Goal: Transaction & Acquisition: Purchase product/service

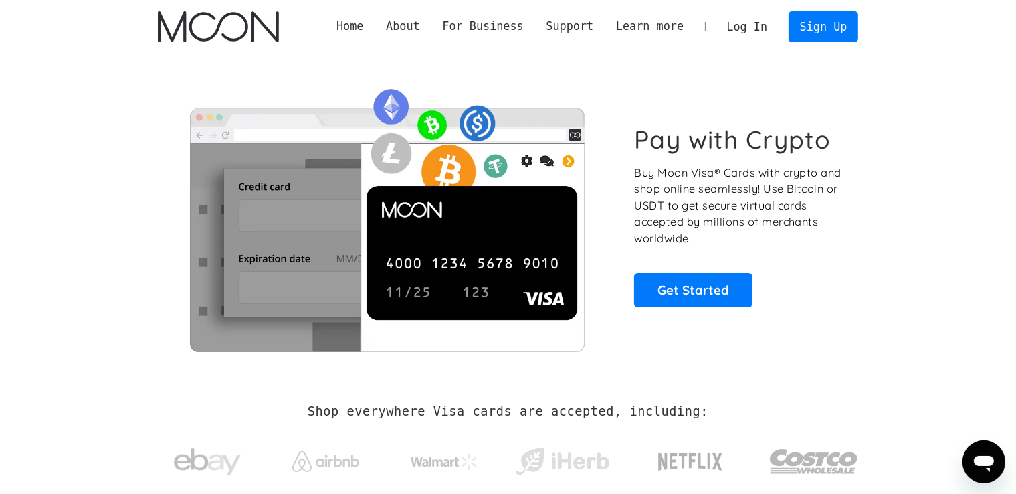
click at [749, 31] on link "Log In" at bounding box center [747, 26] width 63 height 29
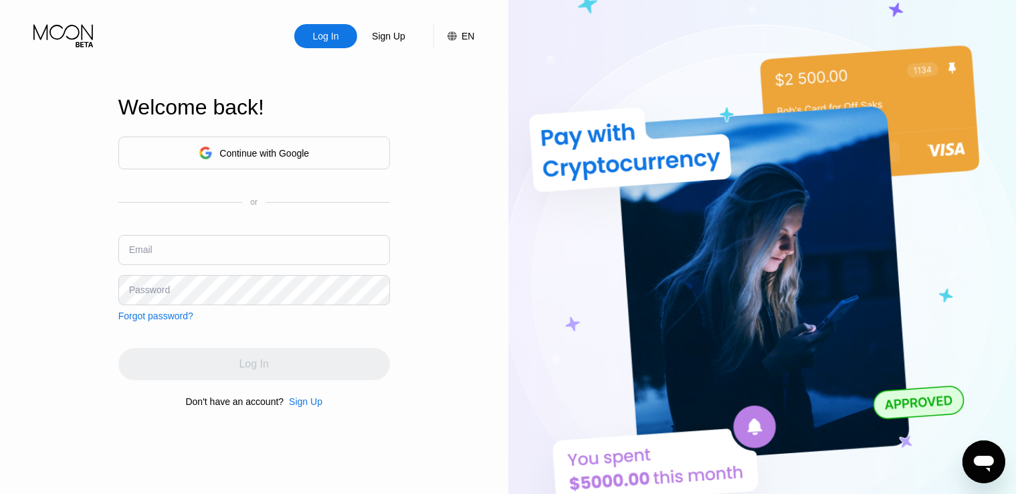
click at [290, 251] on input "text" at bounding box center [254, 250] width 272 height 30
paste input "[EMAIL_ADDRESS][DOMAIN_NAME]"
type input "[EMAIL_ADDRESS][DOMAIN_NAME]"
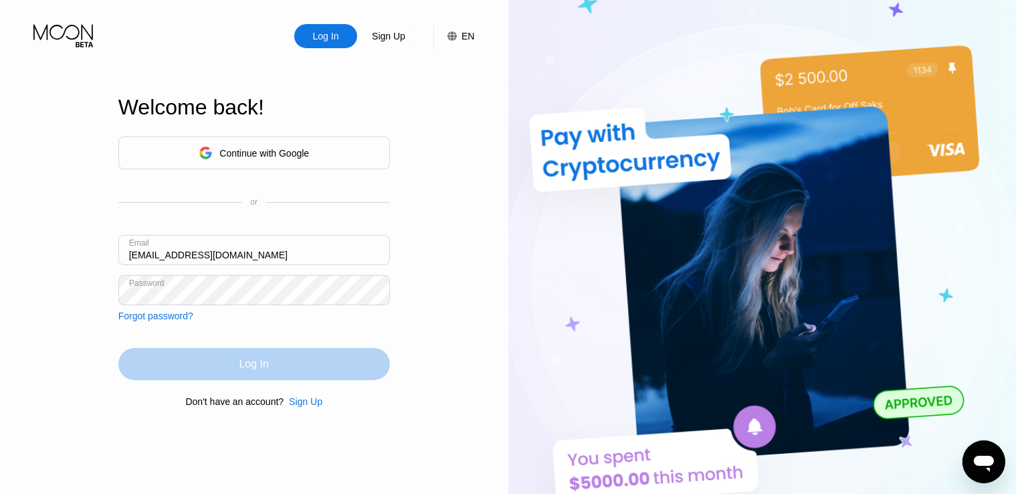
click at [274, 362] on div "Log In" at bounding box center [254, 364] width 272 height 32
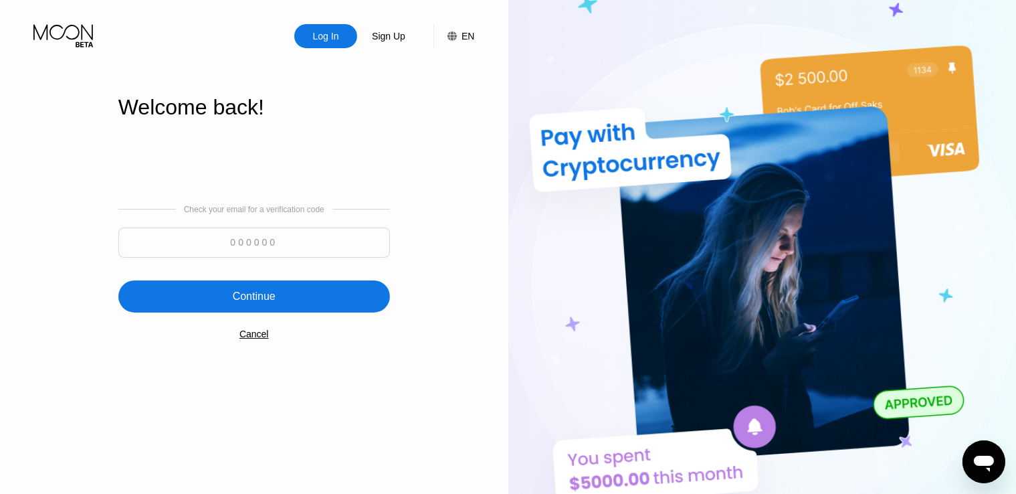
click at [336, 230] on input at bounding box center [254, 242] width 272 height 30
paste input "538801"
type input "538801"
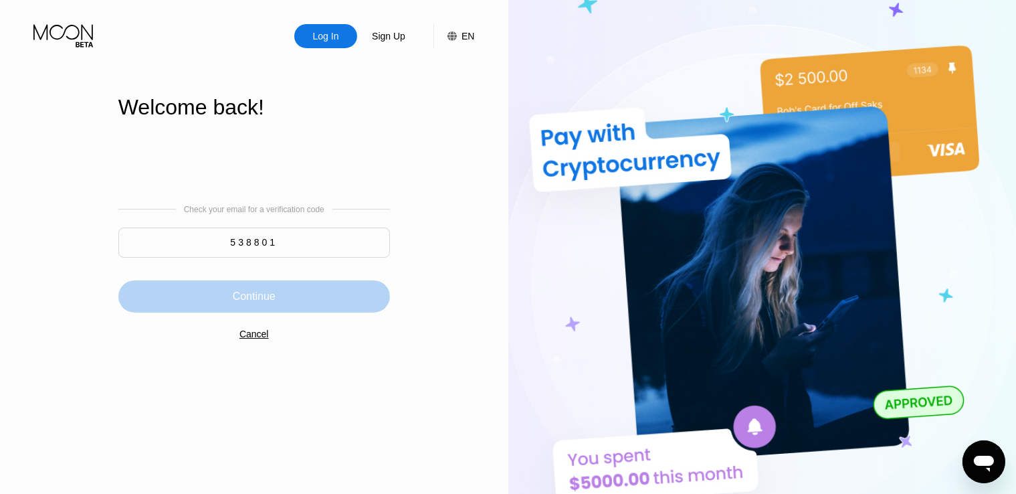
click at [327, 305] on div "Continue" at bounding box center [254, 296] width 272 height 32
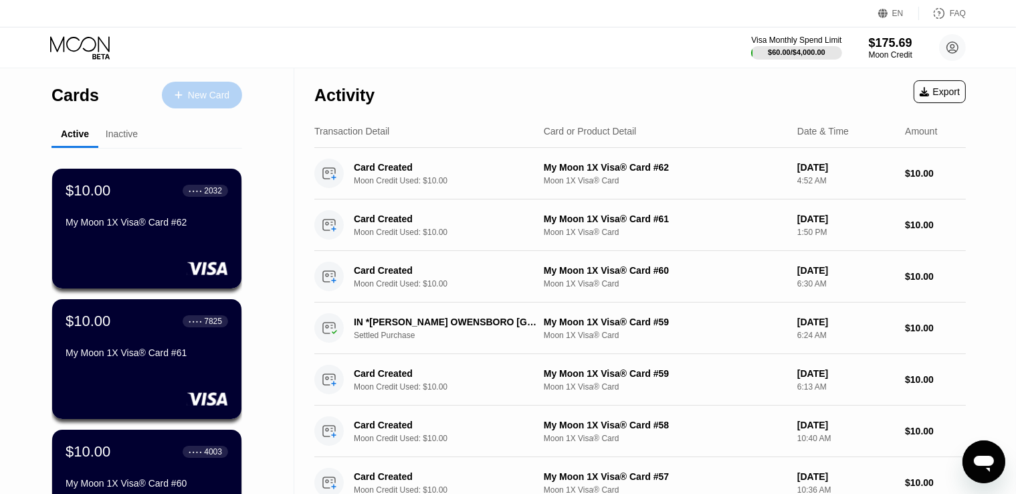
click at [229, 94] on div "New Card" at bounding box center [208, 95] width 41 height 11
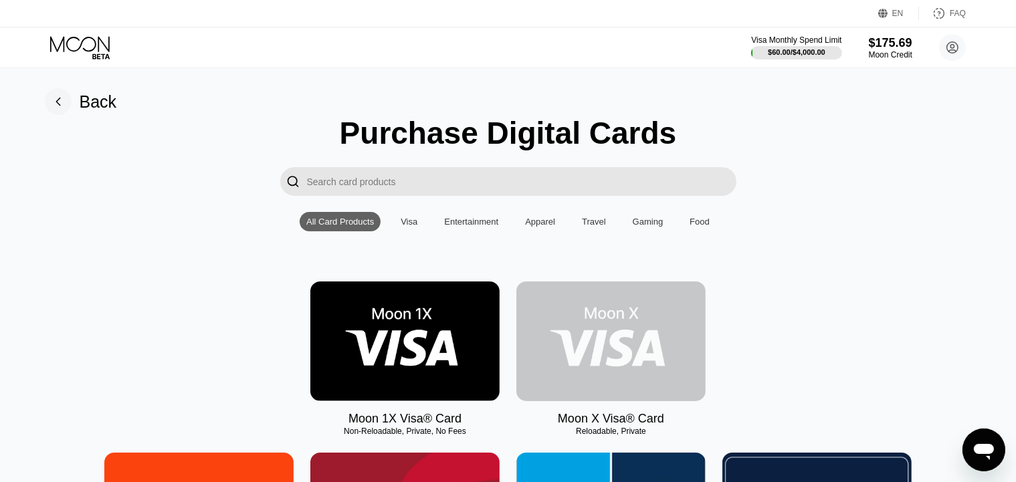
click at [593, 373] on img at bounding box center [610, 342] width 189 height 120
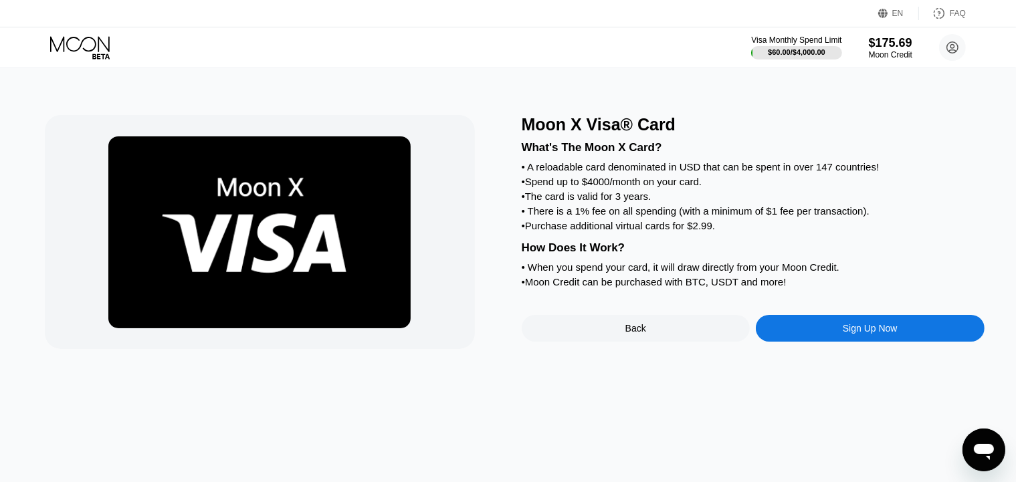
click at [706, 342] on div "Back" at bounding box center [636, 328] width 229 height 27
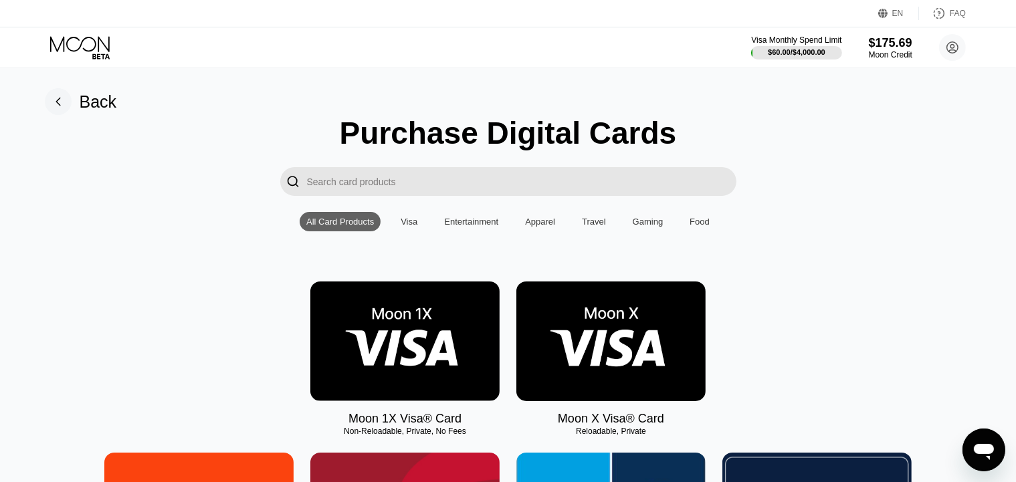
click at [389, 365] on img at bounding box center [404, 342] width 189 height 120
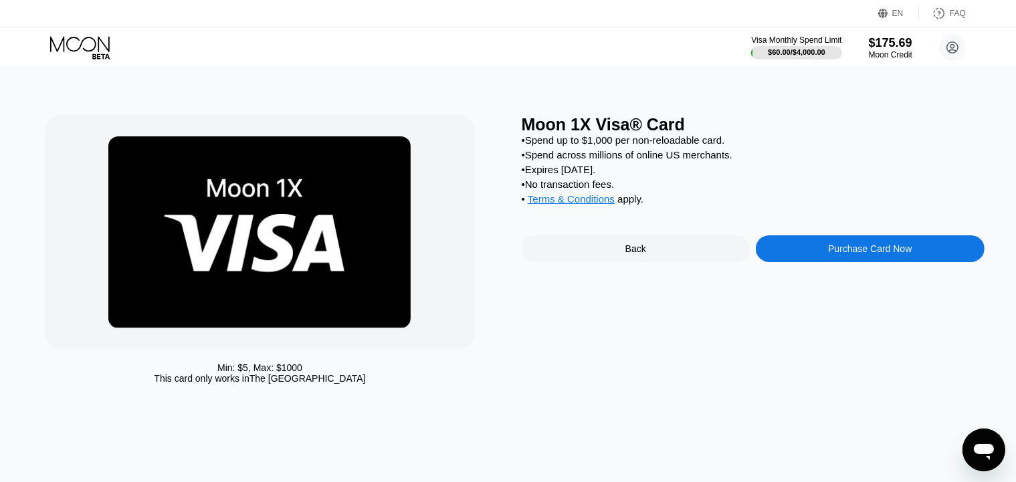
click at [897, 262] on div "Purchase Card Now" at bounding box center [870, 248] width 229 height 27
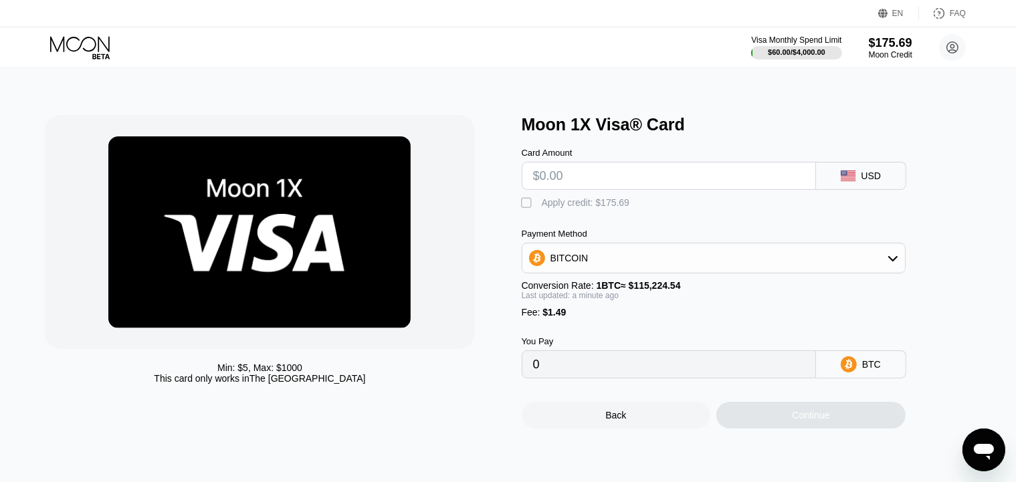
click at [601, 177] on input "text" at bounding box center [669, 176] width 272 height 27
type input "$10"
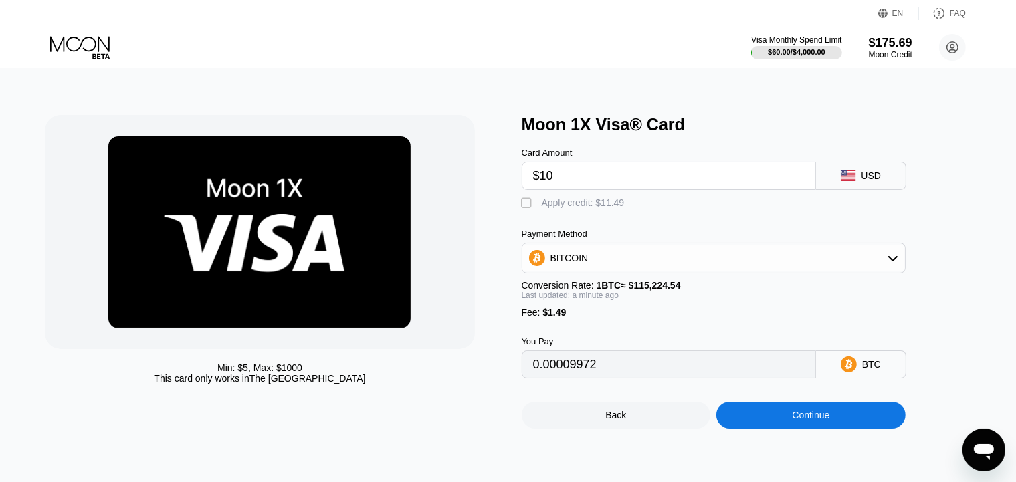
type input "0.00009972"
type input "$10"
click at [579, 208] on div "Apply credit: $11.49" at bounding box center [583, 202] width 83 height 11
type input "0"
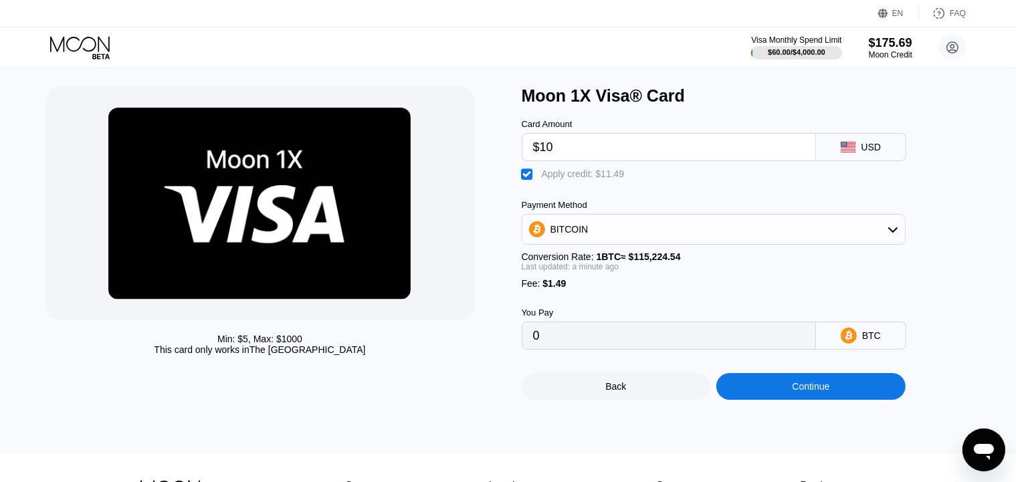
scroll to position [44, 0]
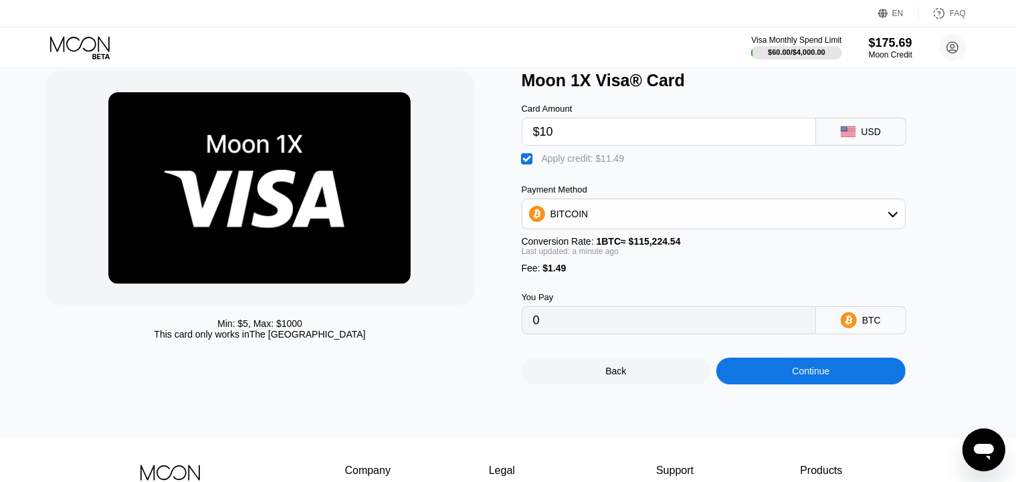
click at [774, 385] on div "Continue" at bounding box center [811, 371] width 189 height 27
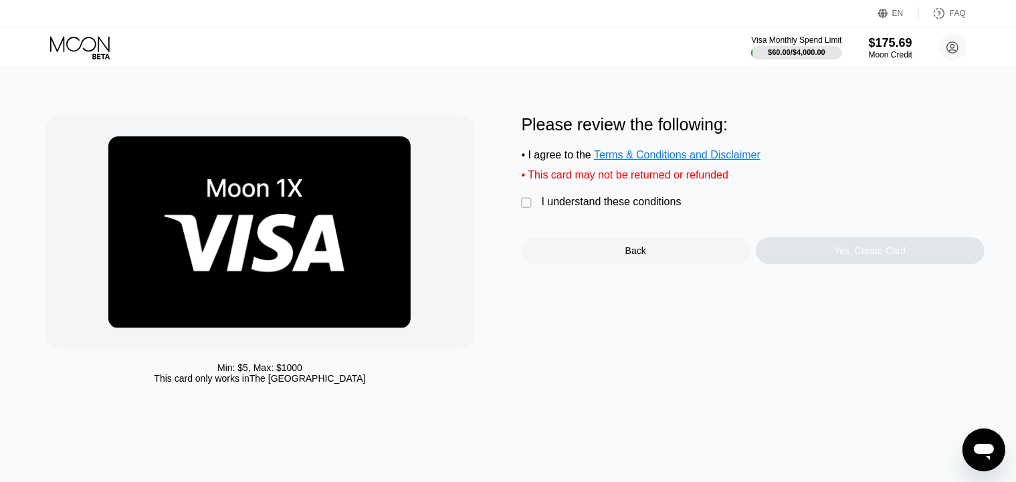
click at [532, 208] on div "" at bounding box center [528, 203] width 13 height 13
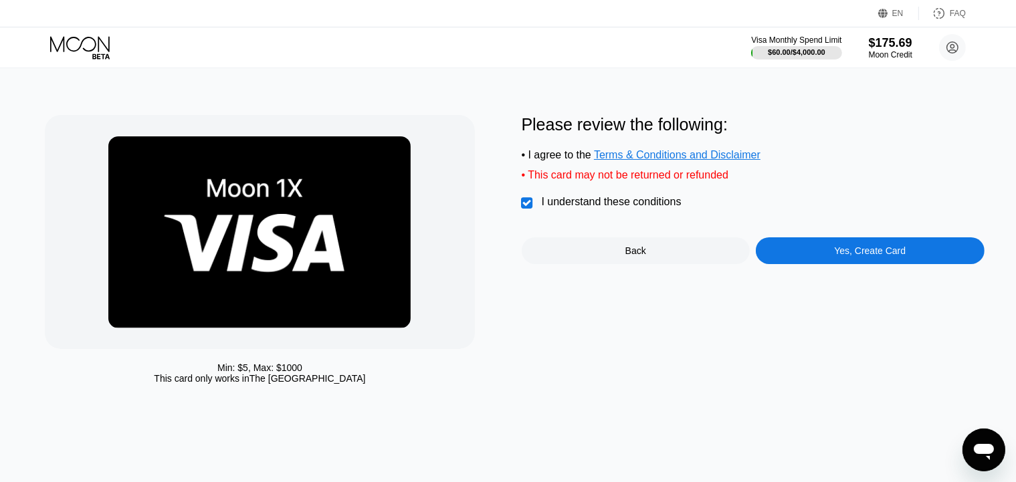
click at [826, 258] on div "Yes, Create Card" at bounding box center [870, 250] width 229 height 27
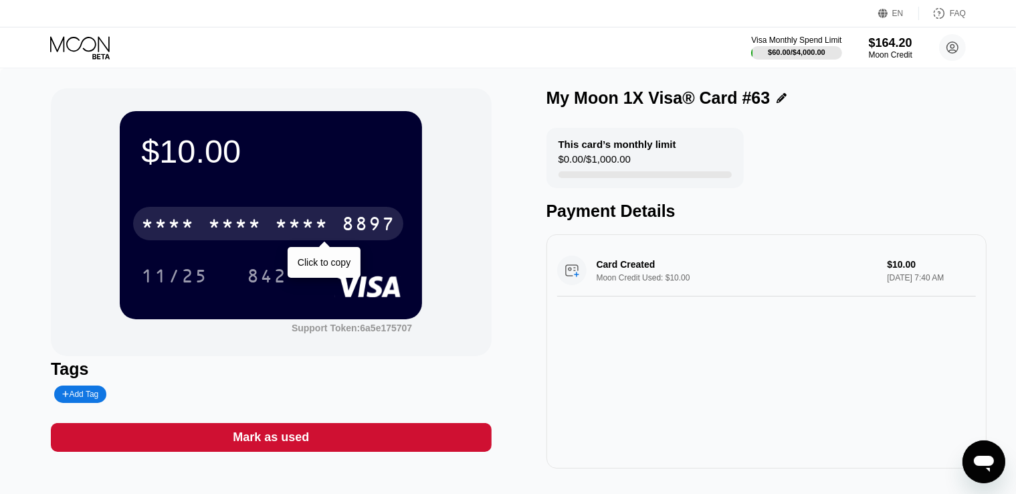
click at [306, 221] on div "* * * *" at bounding box center [302, 225] width 54 height 21
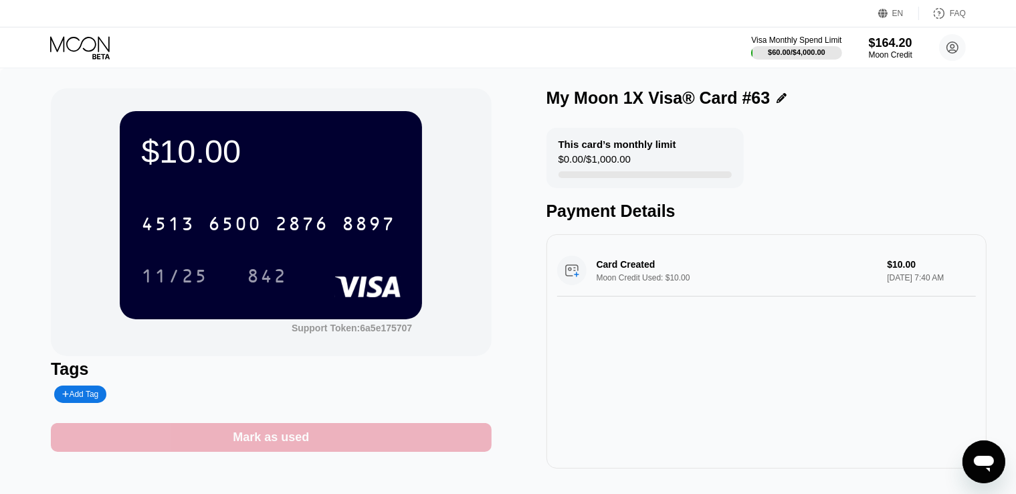
click at [385, 442] on div "Mark as used" at bounding box center [271, 437] width 441 height 29
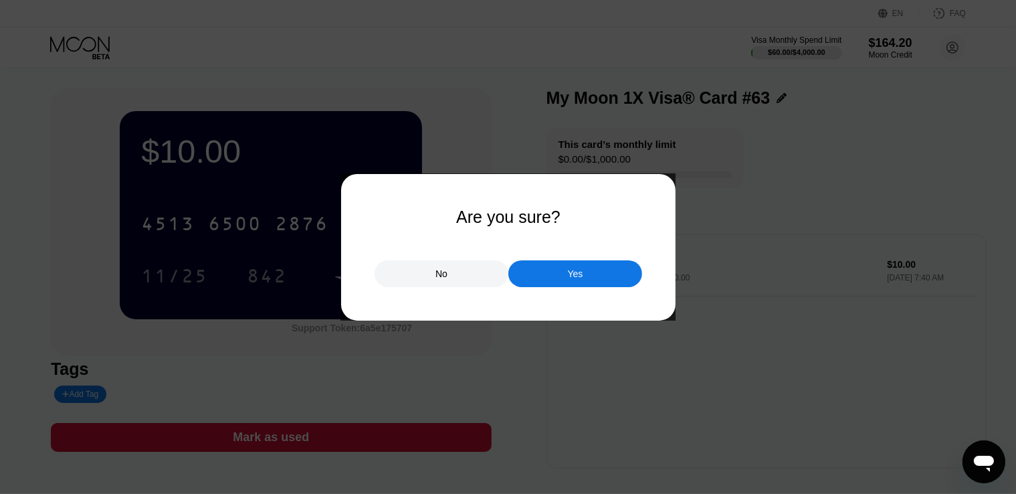
click at [555, 275] on div "Yes" at bounding box center [575, 273] width 134 height 27
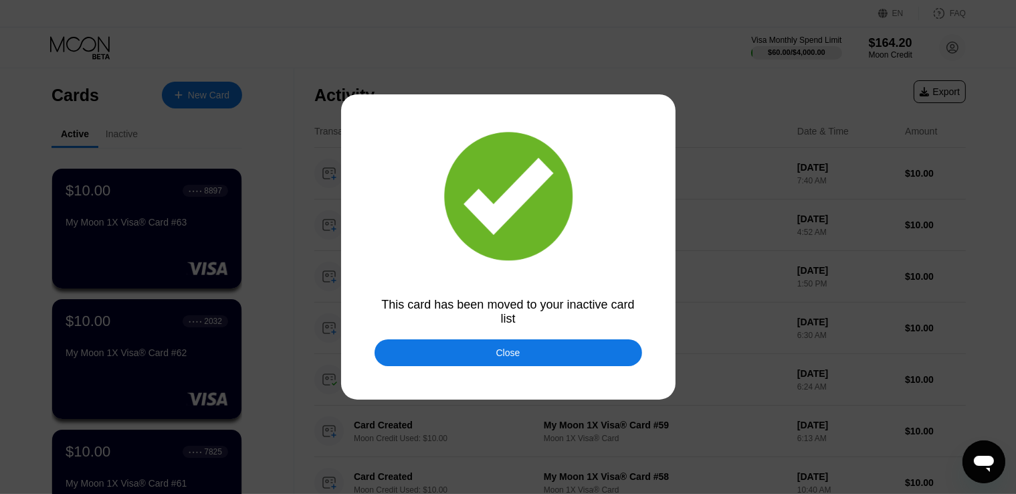
click at [557, 356] on div "Close" at bounding box center [509, 352] width 268 height 27
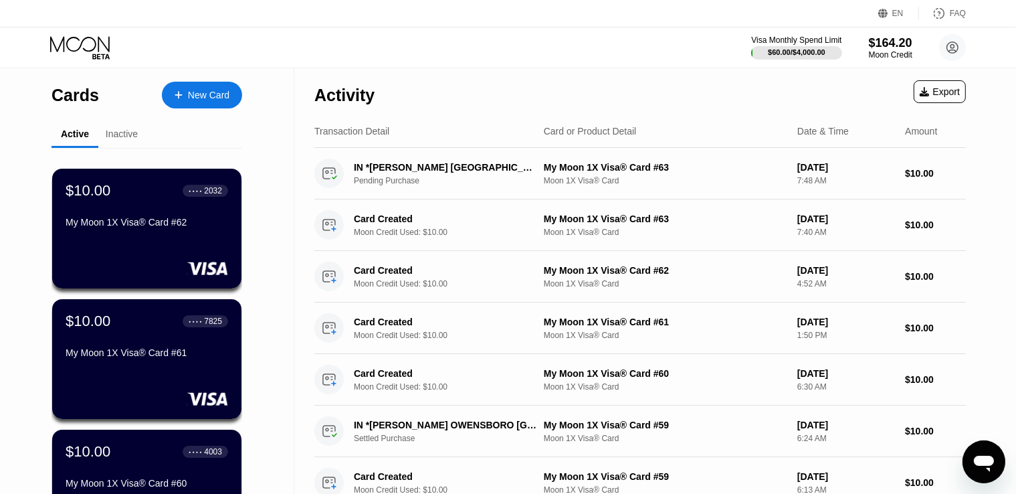
click at [201, 90] on div "New Card" at bounding box center [208, 95] width 41 height 11
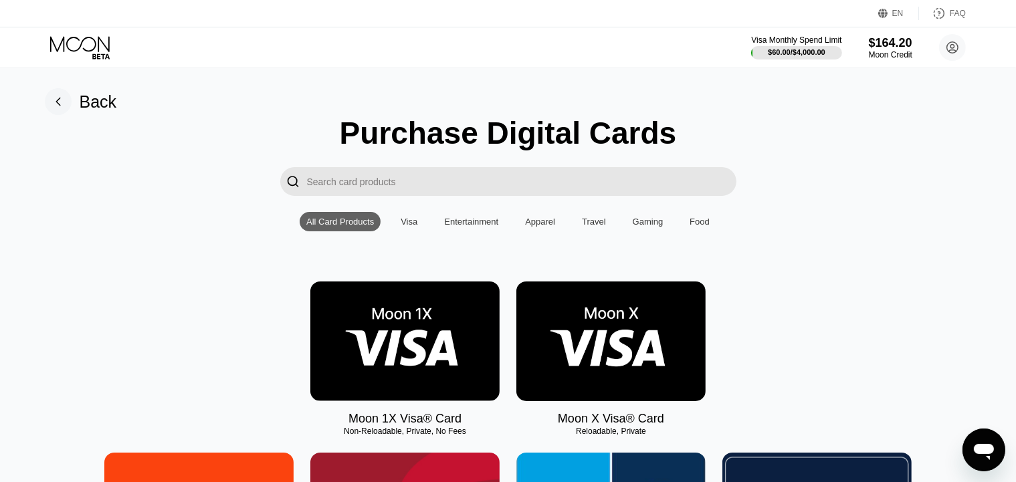
click at [447, 327] on img at bounding box center [404, 342] width 189 height 120
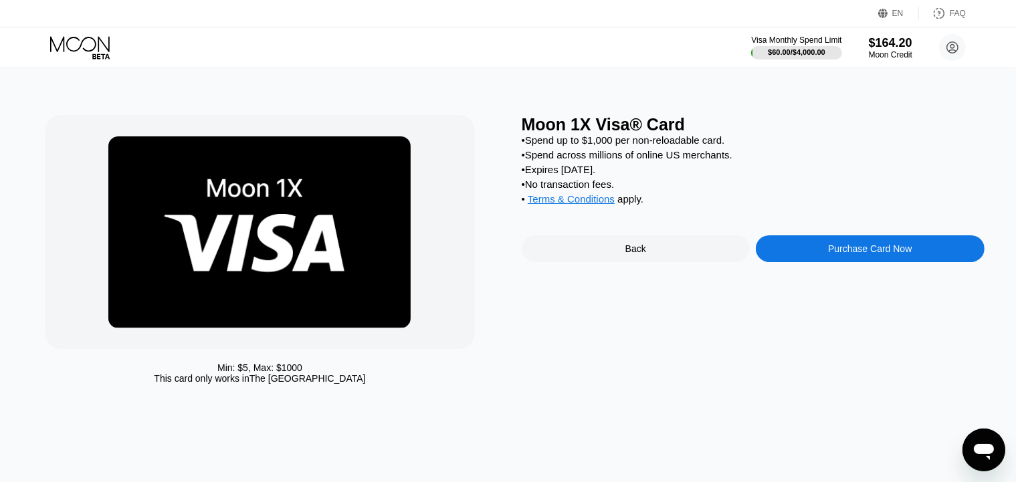
click at [827, 257] on div "Purchase Card Now" at bounding box center [870, 248] width 229 height 27
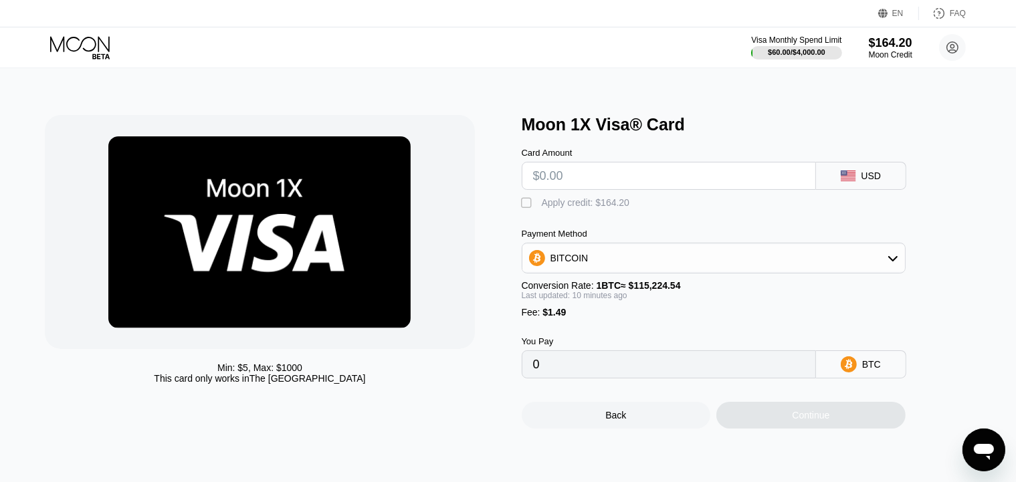
click at [569, 187] on input "text" at bounding box center [669, 176] width 272 height 27
type input "$10"
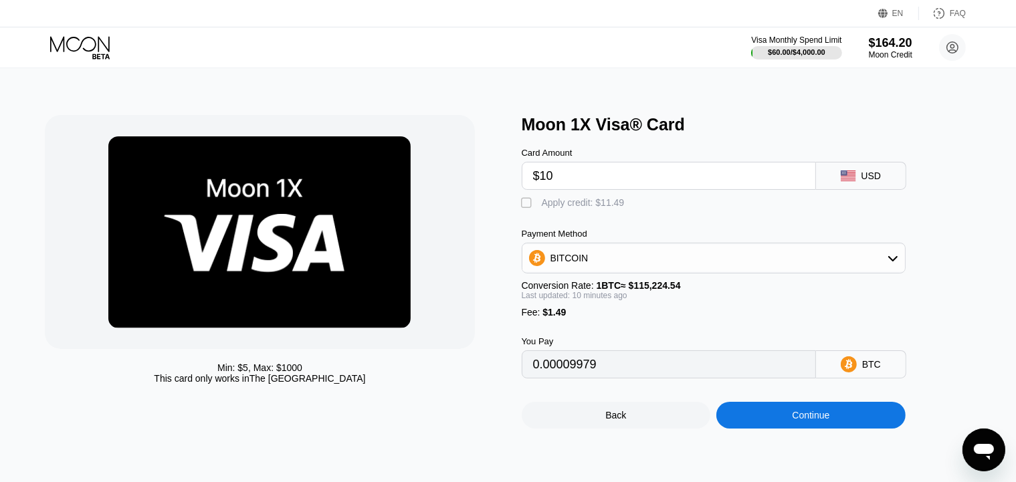
type input "0.00009979"
type input "$10"
click at [539, 207] on div " Apply credit: $11.49" at bounding box center [577, 203] width 110 height 13
type input "0"
click at [784, 429] on div "Continue" at bounding box center [811, 415] width 189 height 27
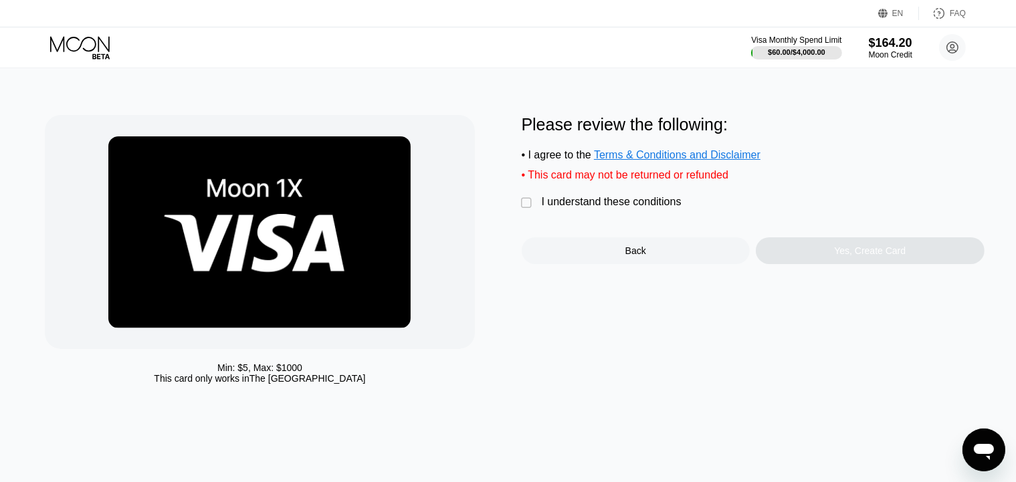
click at [561, 208] on div "I understand these conditions" at bounding box center [612, 202] width 140 height 12
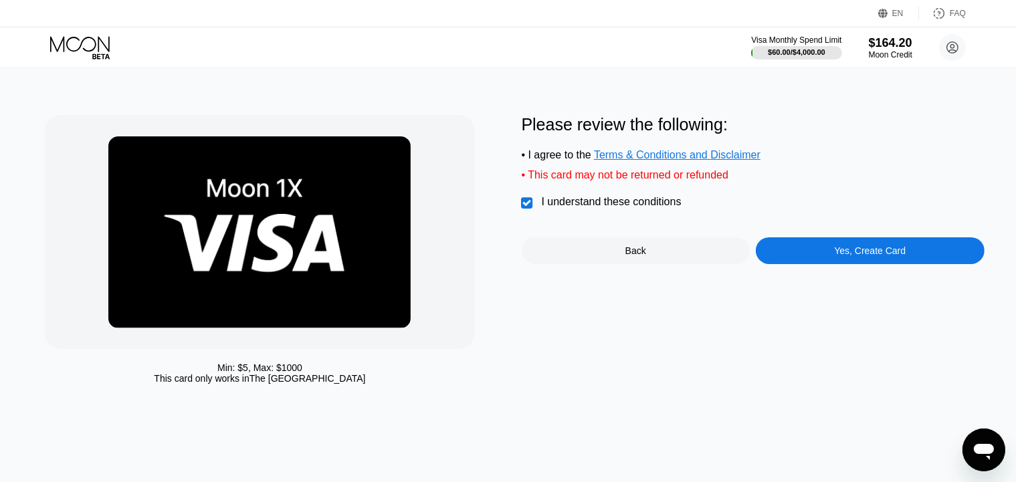
click at [872, 264] on div "Yes, Create Card" at bounding box center [870, 250] width 229 height 27
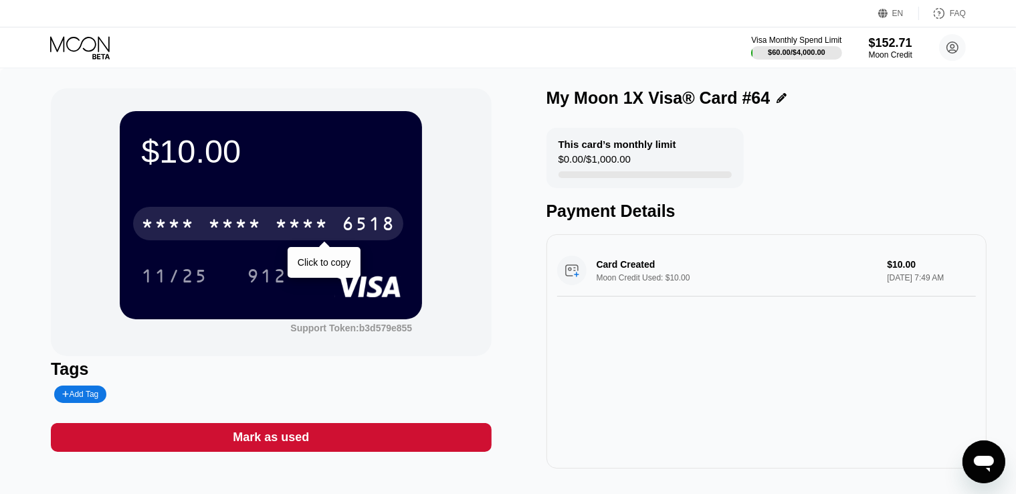
click at [310, 221] on div "* * * *" at bounding box center [302, 225] width 54 height 21
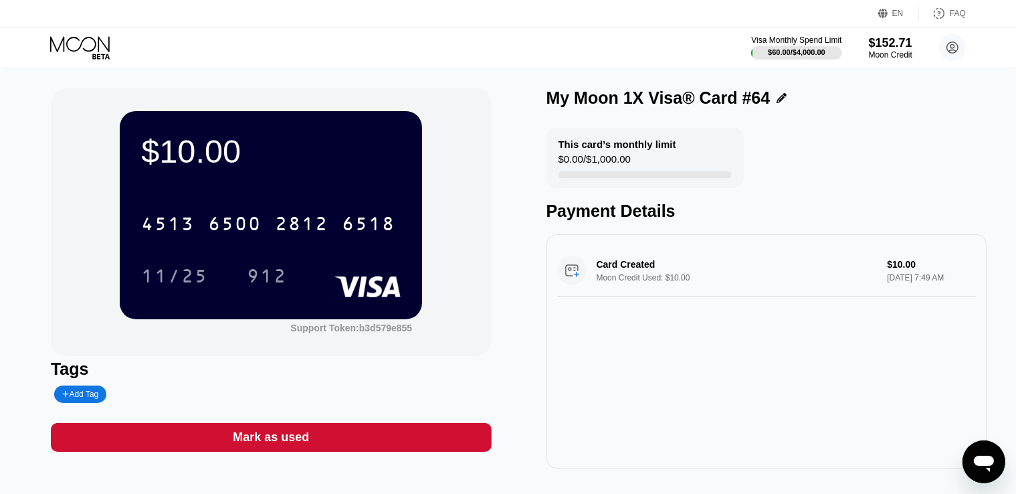
click at [32, 256] on div "$10.00 4513 6500 2812 6518 11/25 912 Support Token: b3d579e855 Tags Add Tag Mar…" at bounding box center [508, 285] width 1016 height 434
click at [84, 48] on icon at bounding box center [80, 43] width 60 height 15
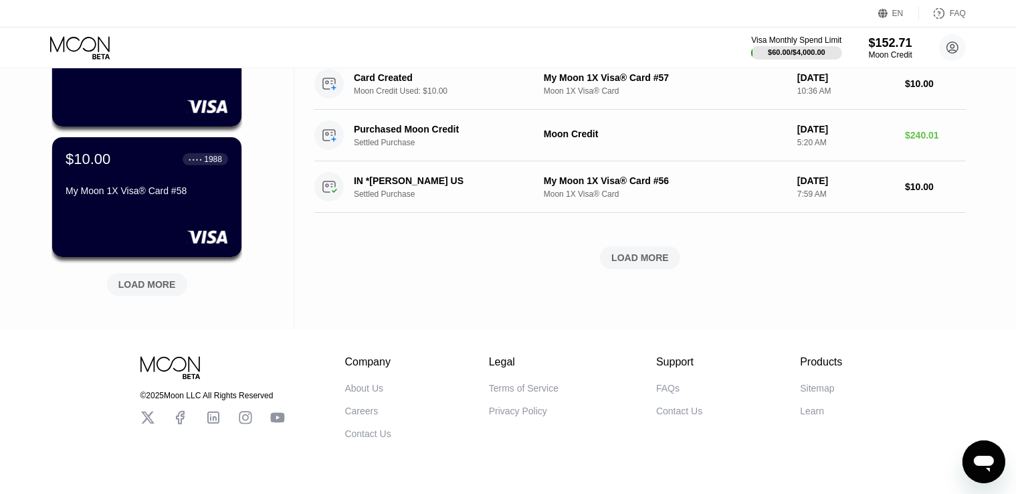
scroll to position [579, 0]
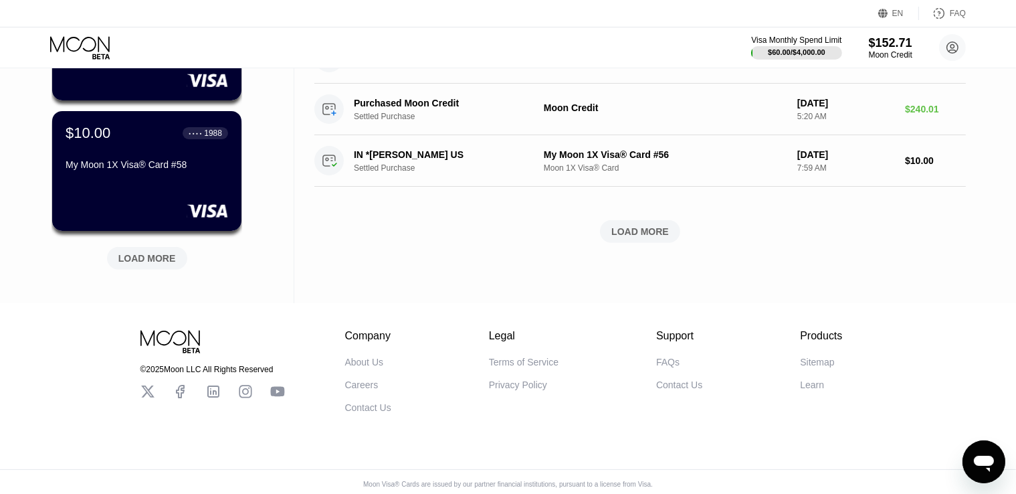
click at [168, 264] on div "LOAD MORE" at bounding box center [147, 258] width 58 height 12
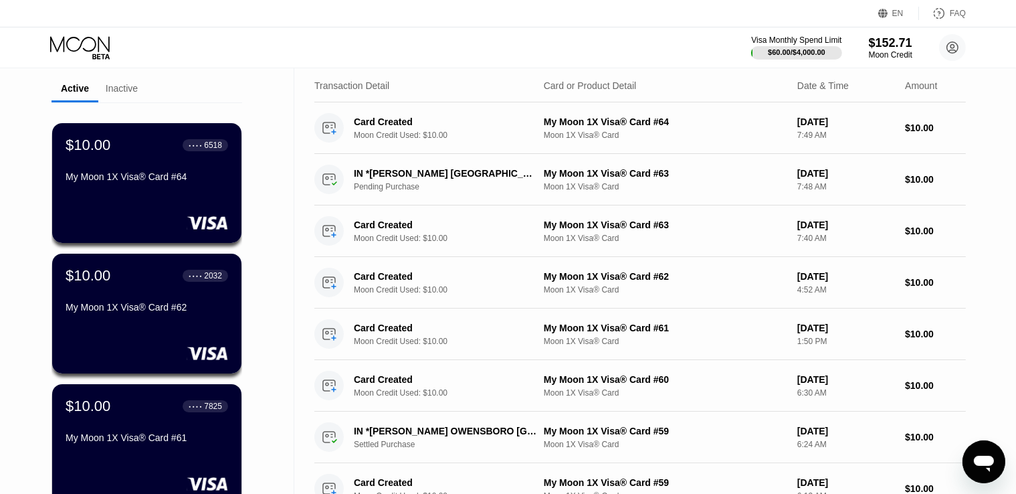
scroll to position [0, 0]
